Goal: Task Accomplishment & Management: Manage account settings

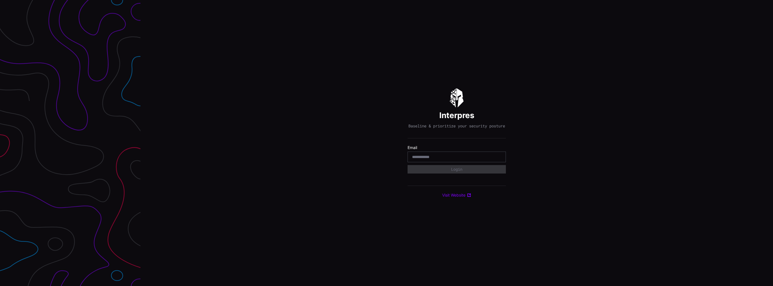
click at [432, 157] on input "email" at bounding box center [456, 156] width 89 height 5
type input "**********"
click at [408, 165] on button "Login" at bounding box center [457, 169] width 98 height 8
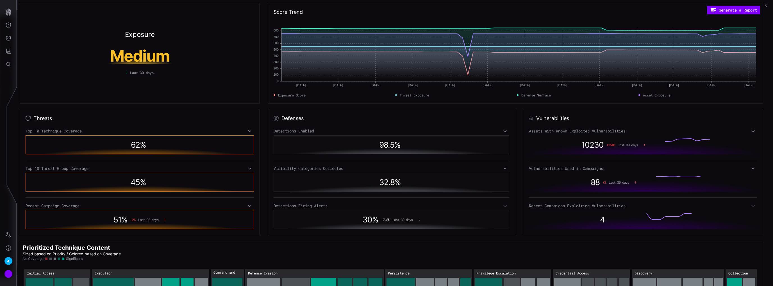
click at [147, 56] on h1 "Medium" at bounding box center [140, 56] width 106 height 16
click at [10, 27] on icon "Threat Exposure" at bounding box center [9, 25] width 6 height 6
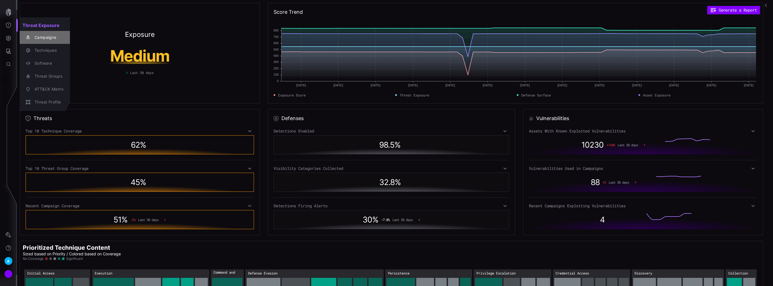
click at [38, 37] on div "Campaigns" at bounding box center [48, 37] width 32 height 7
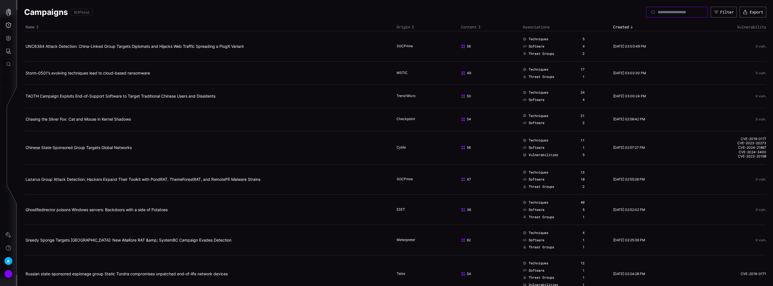
click at [658, 10] on input at bounding box center [677, 12] width 39 height 5
type input "*****"
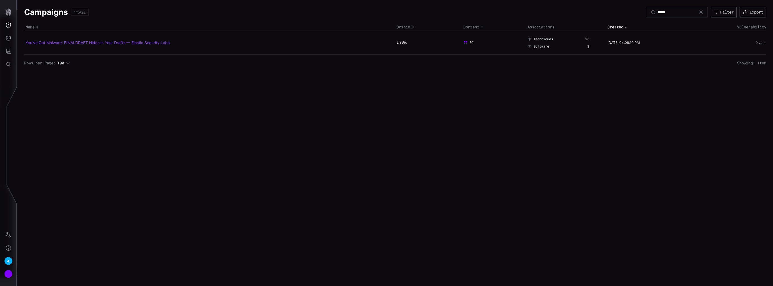
click at [106, 42] on link "You've Got Malware: FINALDRAFT Hides in Your Drafts — Elastic Security Labs" at bounding box center [98, 42] width 144 height 5
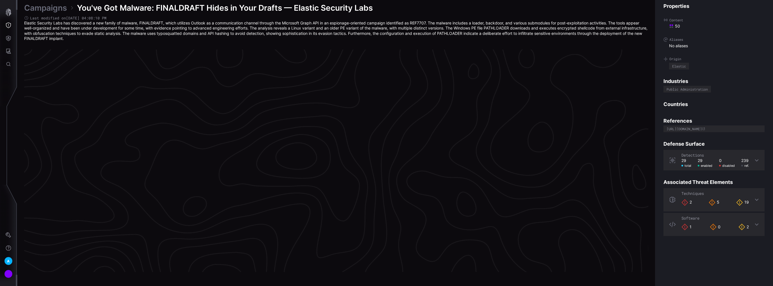
scroll to position [1155, 111]
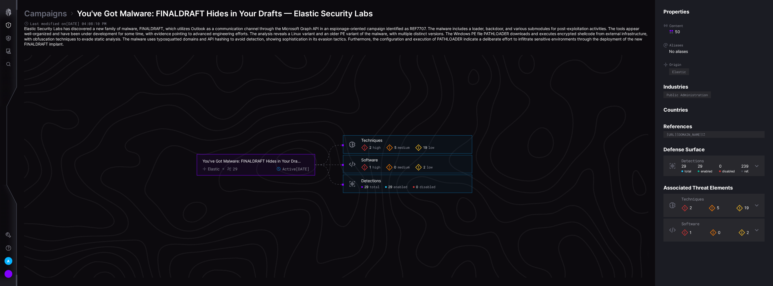
click at [393, 186] on div "29 enabled" at bounding box center [396, 187] width 22 height 4
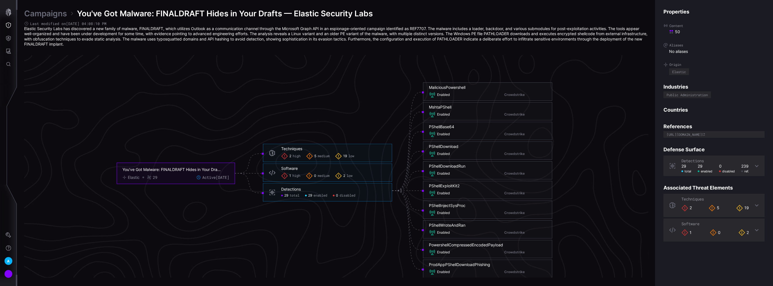
scroll to position [1110, 111]
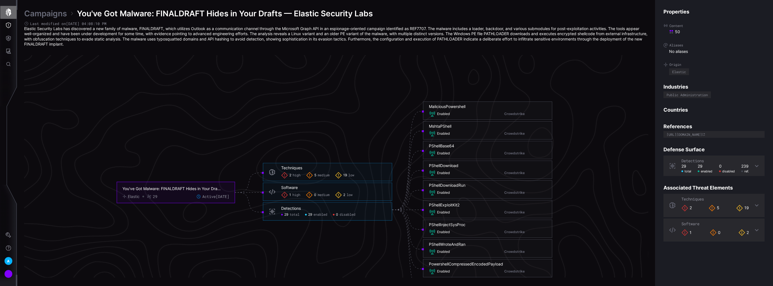
click at [12, 15] on button "button" at bounding box center [8, 12] width 16 height 13
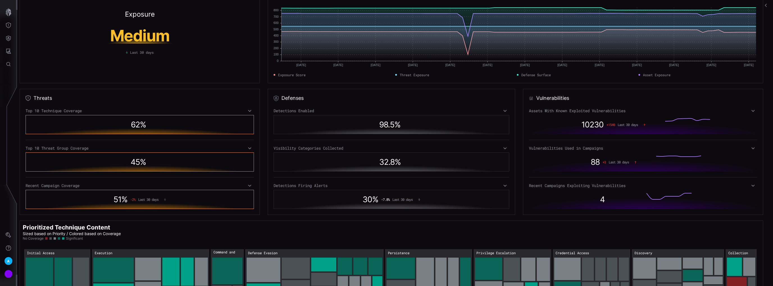
scroll to position [65, 0]
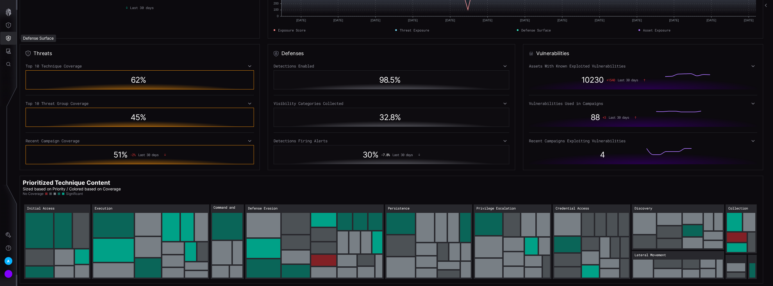
click at [8, 40] on icon "Defense Surface" at bounding box center [9, 38] width 6 height 6
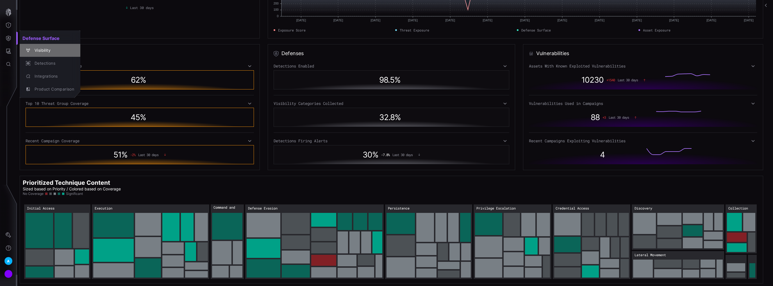
click at [42, 48] on div "Visibility" at bounding box center [53, 50] width 42 height 7
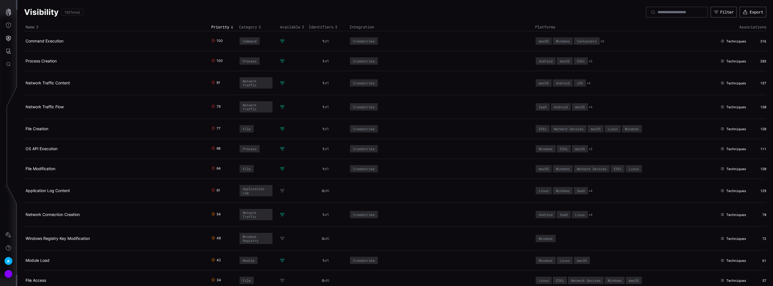
click at [439, 12] on div "Visibility 122 Total Filter Export" at bounding box center [395, 12] width 743 height 11
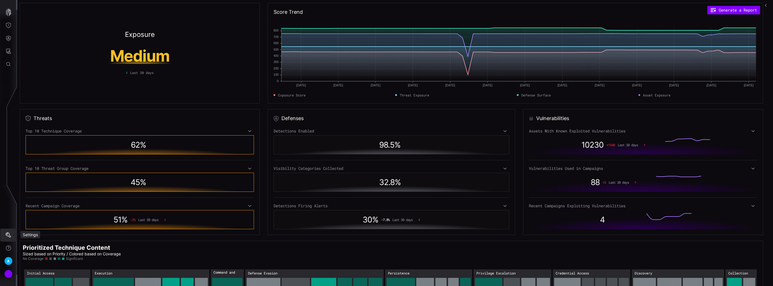
click at [11, 236] on icon "Settings" at bounding box center [8, 234] width 5 height 5
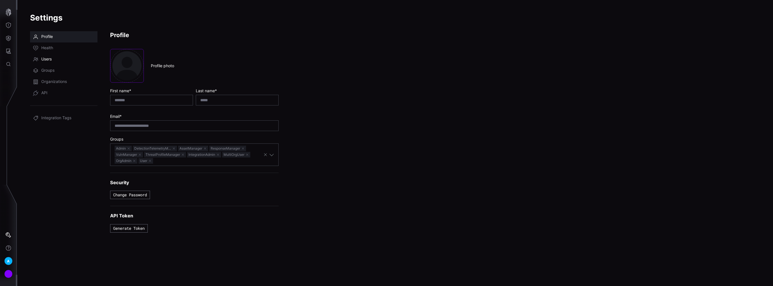
click at [51, 61] on span "Users" at bounding box center [46, 59] width 10 height 6
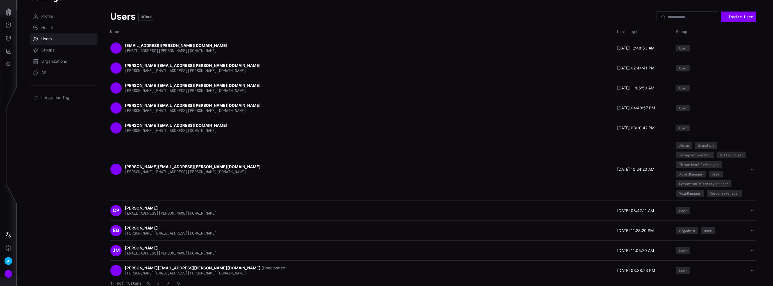
scroll to position [28, 0]
click at [169, 282] on icon "button" at bounding box center [169, 283] width 2 height 3
